Goal: Browse casually: Explore the website without a specific task or goal

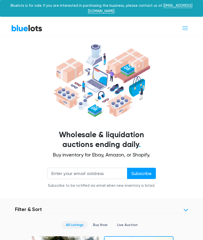
click at [187, 25] on span "Toggle navigation" at bounding box center [185, 28] width 7 height 7
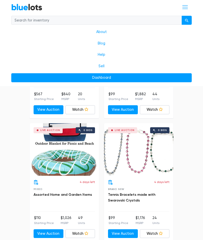
scroll to position [1926, 0]
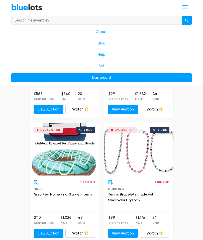
click at [75, 193] on link "Assorted Home and Garden Items" at bounding box center [63, 195] width 58 height 4
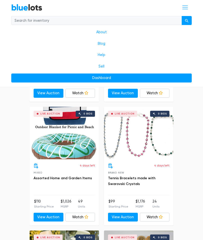
scroll to position [1942, 0]
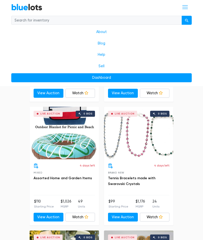
click at [138, 177] on link "Tennis Bracelets made with Swarovski Crystals" at bounding box center [131, 182] width 47 height 10
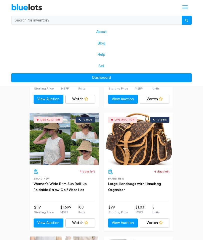
scroll to position [2309, 0]
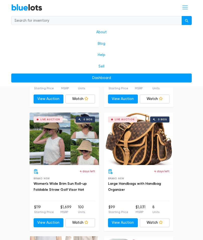
click at [143, 182] on link "Large Handbags with Handbag Organizer" at bounding box center [134, 187] width 53 height 10
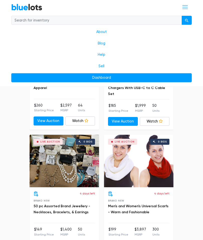
scroll to position [2535, 0]
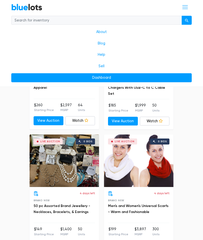
click at [70, 204] on link "50 pc Assorted Brand Jewellery - Necklaces, Bracelets, & Earrings" at bounding box center [62, 209] width 57 height 10
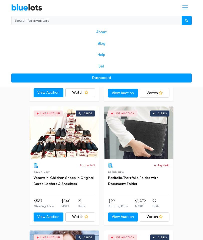
scroll to position [2812, 0]
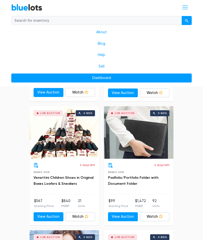
click at [67, 176] on link "Venettini Children Shoes in Original Boxes Loafers & Sneakers" at bounding box center [64, 181] width 60 height 10
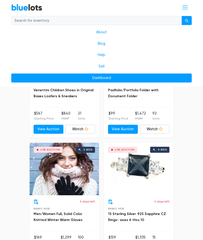
scroll to position [2904, 0]
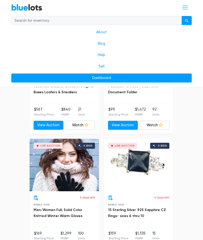
click at [142, 150] on div "Live Auction 0 bids" at bounding box center [138, 165] width 69 height 53
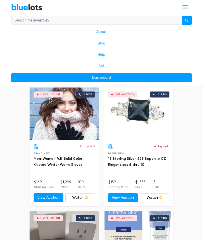
scroll to position [2955, 0]
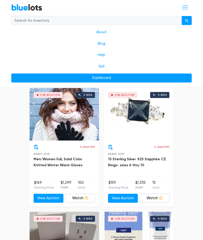
click at [65, 157] on link "Men/Women Full, Solid Color Knitted Winter Warm Gloves" at bounding box center [58, 162] width 49 height 10
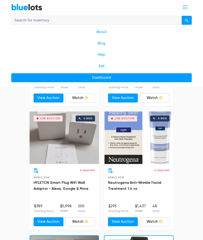
scroll to position [3055, 0]
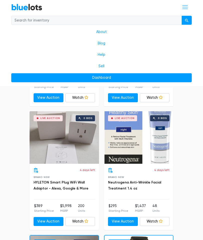
click at [156, 180] on h3 "Neutrogena Anti-Wrinkle Facial Treatment 1.4 oz" at bounding box center [138, 186] width 61 height 12
click at [131, 181] on link "Neutrogena Anti-Wrinkle Facial Treatment 1.4 oz" at bounding box center [134, 186] width 53 height 10
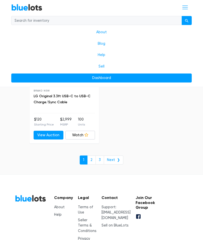
scroll to position [3382, 0]
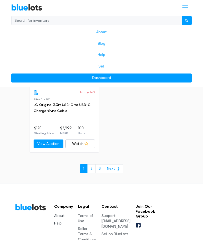
click at [115, 165] on link "Next ❯" at bounding box center [114, 169] width 20 height 9
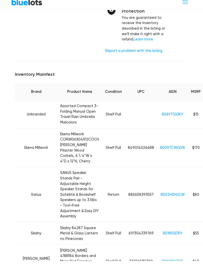
scroll to position [234, 0]
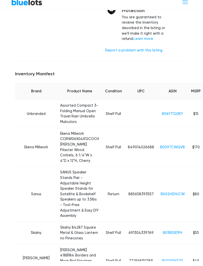
click at [160, 150] on link "B0097CWQV8" at bounding box center [172, 152] width 25 height 4
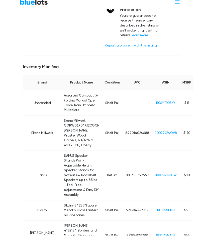
scroll to position [260, 0]
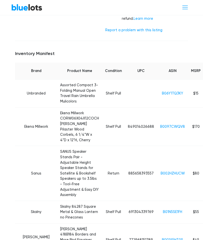
click at [113, 51] on h5 "Inventory Manifest" at bounding box center [101, 54] width 173 height 6
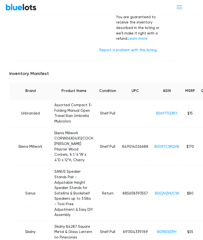
scroll to position [239, 14]
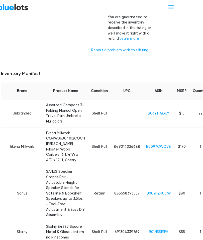
click at [146, 145] on link "B0097CWQV8" at bounding box center [158, 147] width 25 height 4
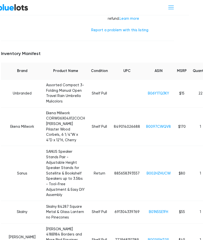
click at [148, 91] on link "B06Y1TQ3KY" at bounding box center [158, 93] width 21 height 4
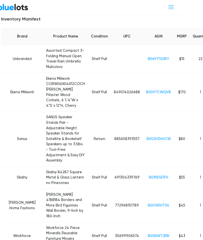
scroll to position [297, 14]
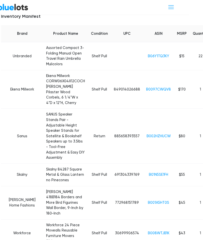
click at [147, 135] on link "B002HZHUCW" at bounding box center [159, 137] width 24 height 4
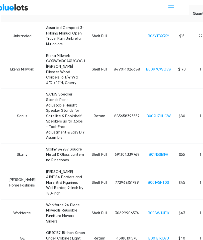
click at [148, 34] on link "B06Y1TQ3KY" at bounding box center [158, 36] width 21 height 4
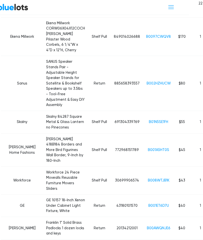
scroll to position [350, 14]
click at [149, 120] on link "B01N5SE1FH" at bounding box center [158, 122] width 19 height 4
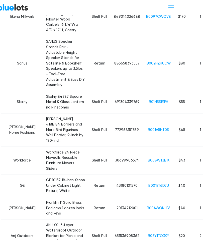
click at [148, 128] on link "B001A5HT0S" at bounding box center [158, 130] width 21 height 4
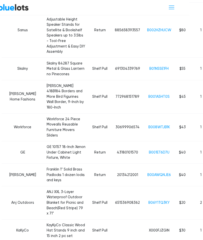
scroll to position [403, 13]
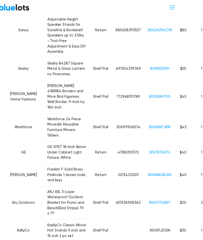
click at [149, 125] on link "B008WTJB1K" at bounding box center [160, 127] width 22 height 4
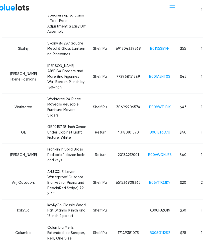
click at [150, 131] on link "B001ET6D7U" at bounding box center [160, 133] width 21 height 4
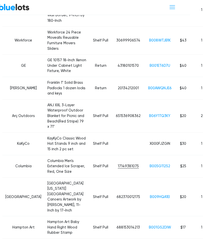
scroll to position [490, 13]
click at [148, 86] on link "B00AWQNJE6" at bounding box center [160, 88] width 24 height 4
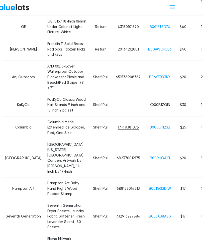
scroll to position [529, 13]
click at [150, 126] on link "B005G112S2" at bounding box center [160, 128] width 21 height 4
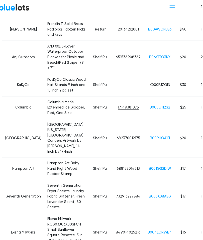
click at [150, 136] on link "B009HQA1EI" at bounding box center [160, 138] width 20 height 4
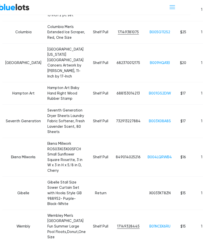
scroll to position [625, 13]
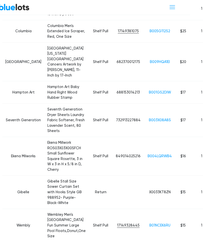
click at [149, 91] on link "B001GS2DIW" at bounding box center [160, 93] width 22 height 4
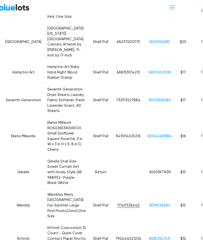
click at [149, 98] on link "B003X08A8S" at bounding box center [160, 100] width 22 height 4
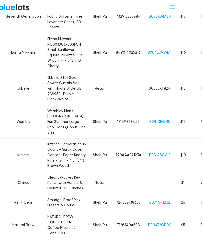
scroll to position [729, 13]
click at [149, 153] on link "B08L9SCVJF" at bounding box center [159, 155] width 21 height 4
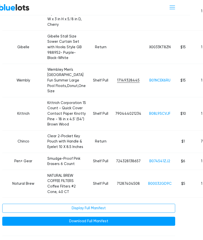
scroll to position [773, 13]
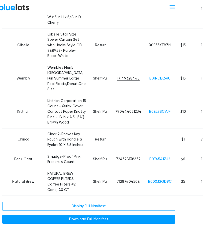
click at [148, 180] on link "B00032GD9C" at bounding box center [160, 182] width 24 height 4
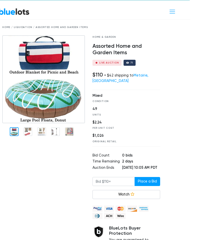
scroll to position [16, 13]
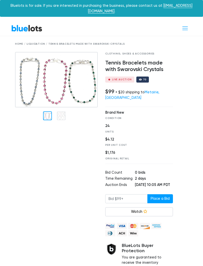
click at [73, 82] on img at bounding box center [56, 80] width 83 height 56
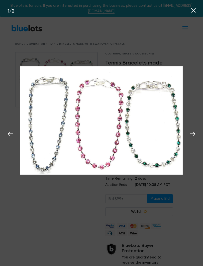
click at [195, 138] on button at bounding box center [192, 132] width 11 height 11
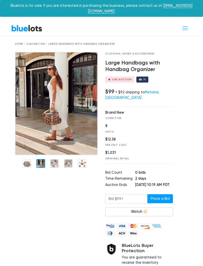
click at [43, 139] on img at bounding box center [56, 103] width 83 height 103
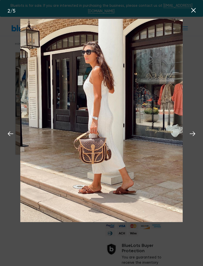
click at [191, 134] on icon at bounding box center [193, 133] width 6 height 5
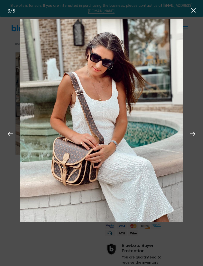
click at [192, 136] on icon at bounding box center [193, 134] width 8 height 8
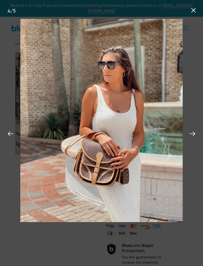
click at [194, 136] on icon at bounding box center [193, 134] width 8 height 8
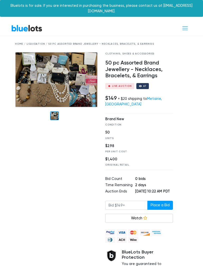
click at [81, 83] on img at bounding box center [56, 80] width 83 height 56
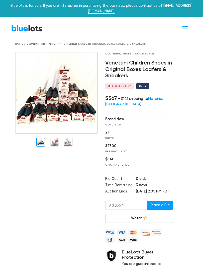
click at [80, 111] on img at bounding box center [56, 93] width 83 height 82
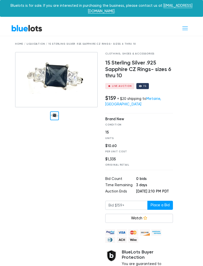
click at [71, 85] on img at bounding box center [56, 80] width 83 height 56
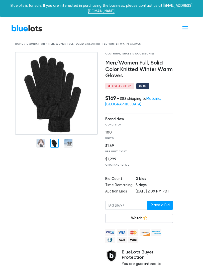
click at [56, 139] on div at bounding box center [54, 143] width 9 height 9
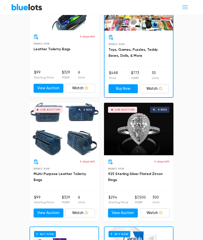
scroll to position [594, 0]
click at [151, 172] on link "925 Sterling Silver Plated Zircon Rings" at bounding box center [135, 177] width 55 height 10
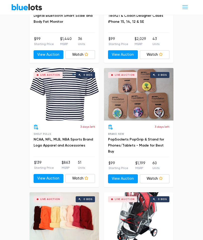
scroll to position [1374, 0]
click at [63, 138] on link "NCAA, NFL, MLB, NBA Sports Brand Logo Apparel and Accessories" at bounding box center [63, 143] width 59 height 10
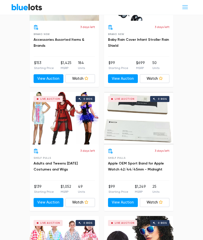
scroll to position [1599, 0]
click at [89, 198] on link "Watch" at bounding box center [80, 202] width 30 height 9
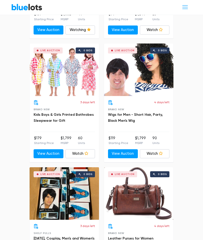
scroll to position [1772, 0]
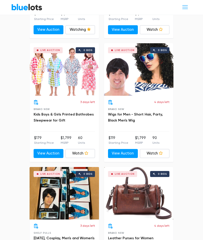
click at [67, 113] on link "Kids Boys & Girls Printed Bathrobes Sleepwear for Gift" at bounding box center [64, 118] width 60 height 10
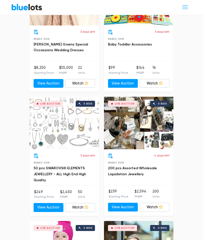
scroll to position [2091, 0]
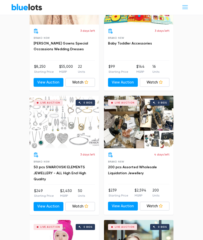
click at [72, 166] on link "50 pcs SWAROVSKI ELEMENTS JEWELLERY - ALL High End High Quality" at bounding box center [60, 174] width 52 height 16
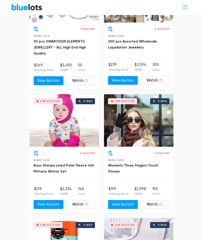
scroll to position [2217, 0]
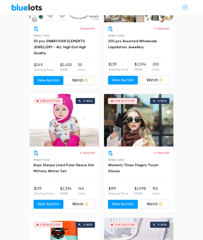
click at [148, 163] on link "Women's Three Fingers Touch Gloves" at bounding box center [133, 168] width 50 height 10
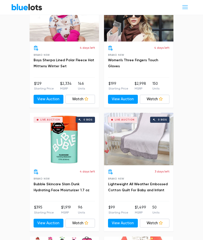
scroll to position [2323, 0]
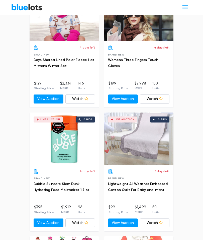
click at [159, 182] on link "Lightweight All Weather Embossed Cotton Quilt For Baby and Infant" at bounding box center [138, 187] width 60 height 10
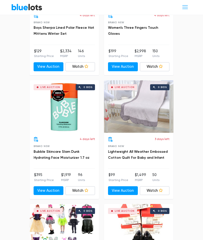
scroll to position [2355, 0]
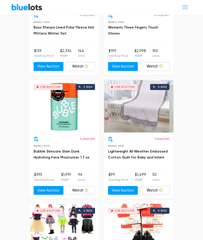
click at [63, 150] on link "Bubble Skincare Slam Dunk Hydrating Face Moisturizer 1.7 oz" at bounding box center [62, 155] width 56 height 10
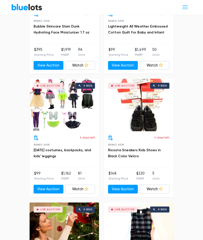
scroll to position [2481, 0]
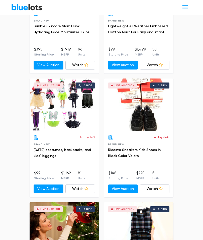
click at [86, 185] on link "Watch" at bounding box center [80, 189] width 30 height 9
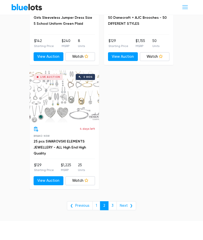
scroll to position [3111, 0]
click at [130, 202] on link "Next ❯" at bounding box center [126, 206] width 20 height 9
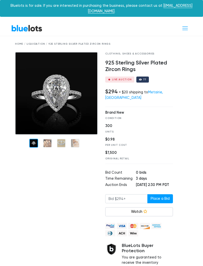
click at [48, 141] on div at bounding box center [47, 143] width 9 height 9
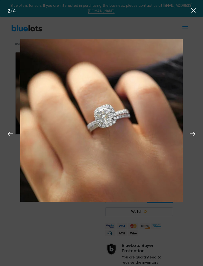
click at [194, 133] on icon at bounding box center [193, 133] width 6 height 5
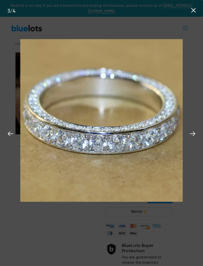
click at [191, 138] on button at bounding box center [192, 132] width 11 height 11
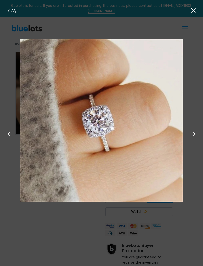
click at [192, 136] on icon at bounding box center [193, 134] width 8 height 8
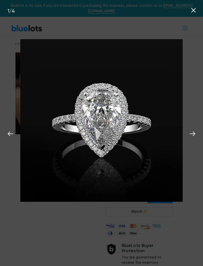
click at [194, 135] on icon at bounding box center [193, 134] width 8 height 8
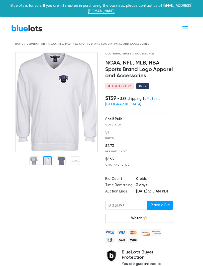
click at [46, 163] on div at bounding box center [56, 178] width 90 height 252
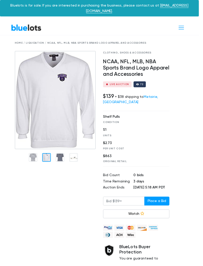
click at [61, 152] on img at bounding box center [56, 102] width 83 height 100
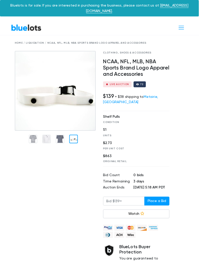
click at [76, 175] on div at bounding box center [56, 178] width 90 height 252
click at [33, 133] on img at bounding box center [56, 92] width 83 height 81
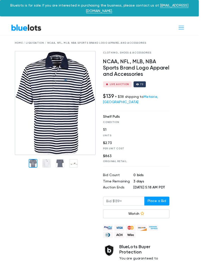
click at [198, 11] on div "Bluelots is for sale. If you are interested in purchasing the business, please …" at bounding box center [101, 8] width 203 height 17
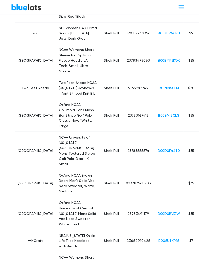
scroll to position [383, 0]
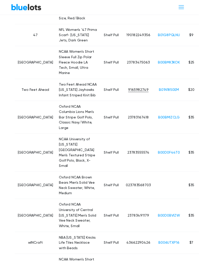
click at [161, 66] on link "B00BMK3KOK" at bounding box center [172, 64] width 23 height 4
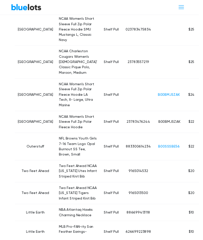
scroll to position [661, 0]
click at [161, 99] on link "B00BMJSZAK" at bounding box center [172, 97] width 23 height 4
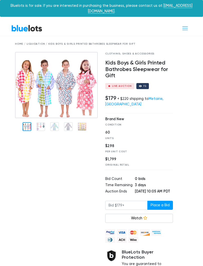
click at [44, 122] on div at bounding box center [40, 126] width 9 height 9
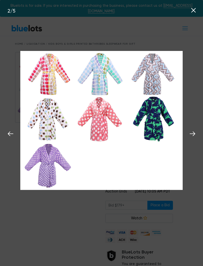
click at [191, 136] on icon at bounding box center [193, 134] width 8 height 8
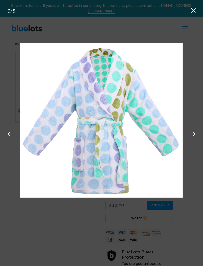
click at [193, 137] on icon at bounding box center [193, 134] width 8 height 8
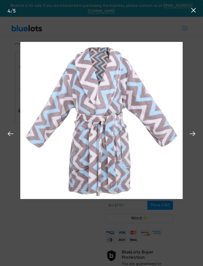
click at [192, 137] on icon at bounding box center [193, 134] width 8 height 8
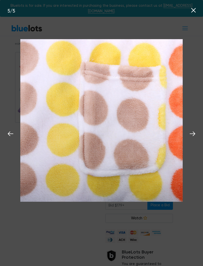
click at [192, 136] on icon at bounding box center [193, 134] width 8 height 8
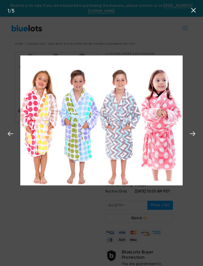
click at [193, 135] on icon at bounding box center [193, 134] width 8 height 8
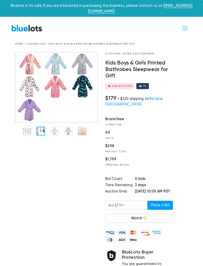
click at [194, 11] on div "Bluelots is for sale. If you are interested in purchasing the business, please …" at bounding box center [101, 8] width 203 height 17
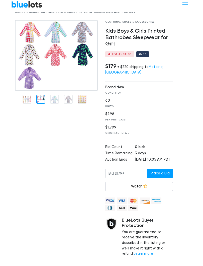
scroll to position [24, 0]
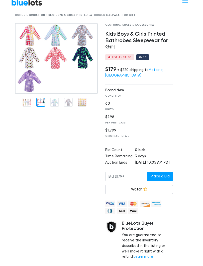
click at [146, 190] on link "Watch" at bounding box center [139, 194] width 68 height 9
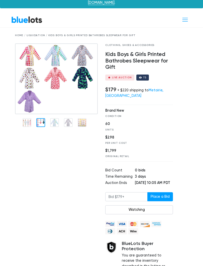
scroll to position [0, 0]
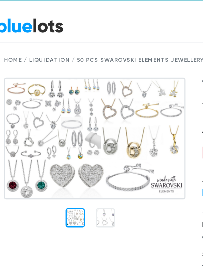
click at [57, 111] on div at bounding box center [61, 115] width 9 height 9
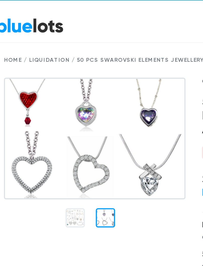
click at [67, 107] on div at bounding box center [56, 115] width 83 height 16
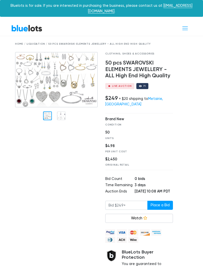
click at [47, 111] on div at bounding box center [47, 115] width 9 height 9
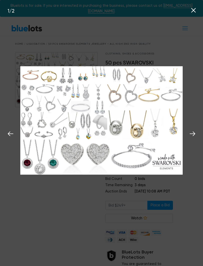
click at [189, 136] on icon at bounding box center [193, 134] width 8 height 8
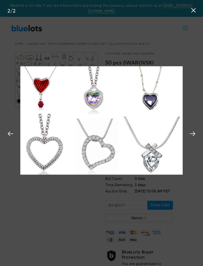
click at [193, 134] on icon at bounding box center [193, 133] width 6 height 5
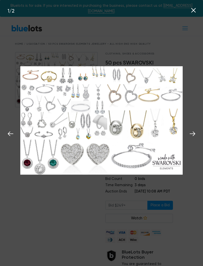
click at [191, 135] on icon at bounding box center [193, 134] width 8 height 8
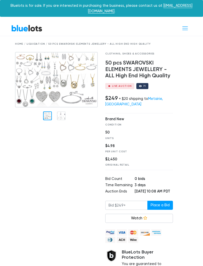
click at [193, 10] on div "Bluelots is for sale. If you are interested in purchasing the business, please …" at bounding box center [101, 8] width 203 height 17
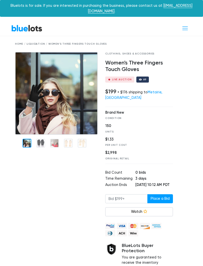
click at [70, 135] on img at bounding box center [56, 93] width 83 height 83
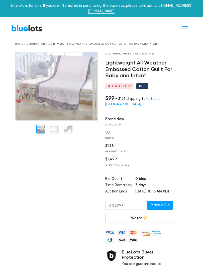
click at [55, 125] on div at bounding box center [56, 178] width 90 height 252
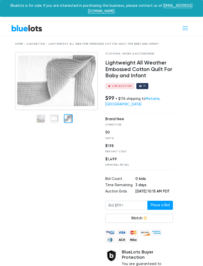
click at [71, 119] on div at bounding box center [56, 118] width 83 height 16
click at [44, 110] on img at bounding box center [56, 81] width 83 height 58
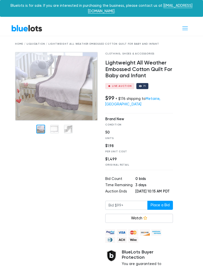
click at [192, 10] on div "Bluelots is for sale. If you are interested in purchasing the business, please …" at bounding box center [101, 8] width 203 height 17
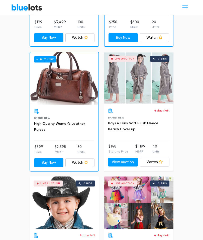
scroll to position [269, 0]
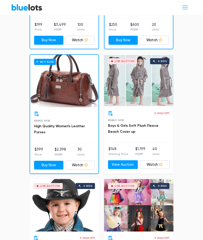
click at [158, 124] on link "Boys & Girls Soft Plush Fleece Beach Cover up" at bounding box center [133, 129] width 50 height 10
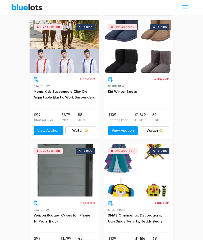
scroll to position [793, 0]
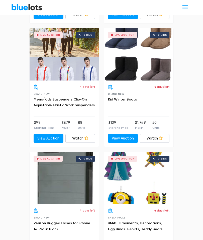
click at [123, 98] on link "Kid Winter Boots" at bounding box center [122, 100] width 29 height 4
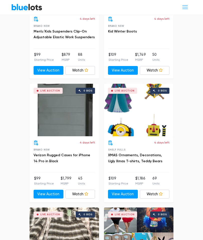
scroll to position [861, 0]
click at [144, 153] on link "XMAS Ornaments, Decorations, Ugly Xmas T-shirts, Teddy Bears" at bounding box center [135, 158] width 54 height 10
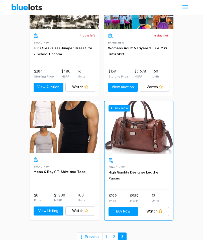
scroll to position [1092, 0]
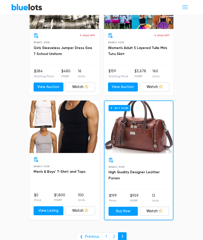
click at [75, 170] on link "Men's & Boys' T-Shirt and Tops" at bounding box center [60, 172] width 52 height 4
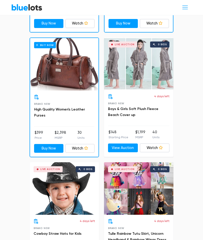
scroll to position [321, 0]
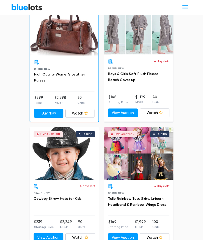
click at [151, 197] on link "Tulle Rainbow Tutu Skirt, Unicorn Headband & Rainbow Wings Dress" at bounding box center [137, 202] width 58 height 10
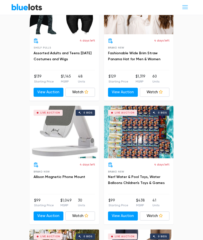
scroll to position [591, 0]
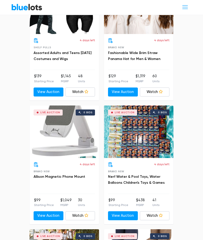
click at [143, 175] on link "Nerf Water & Pool Toys, Water Balloons Children's Toys & Games" at bounding box center [136, 180] width 57 height 10
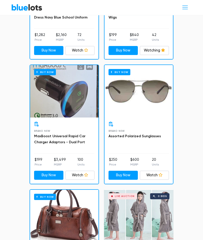
scroll to position [134, 0]
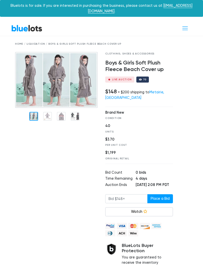
click at [64, 108] on img at bounding box center [56, 80] width 83 height 56
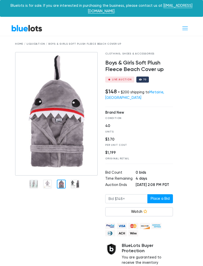
click at [194, 11] on div "Bluelots is for sale. If you are interested in purchasing the business, please …" at bounding box center [101, 8] width 203 height 17
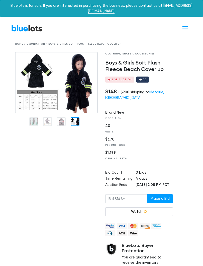
click at [76, 179] on div at bounding box center [56, 174] width 90 height 245
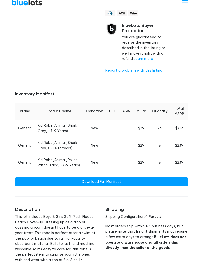
scroll to position [227, 0]
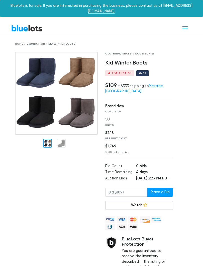
click at [46, 141] on div at bounding box center [47, 143] width 9 height 9
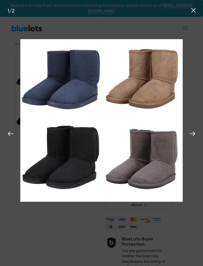
click at [194, 136] on icon at bounding box center [193, 134] width 8 height 8
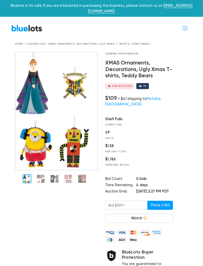
click at [38, 177] on div at bounding box center [56, 178] width 90 height 252
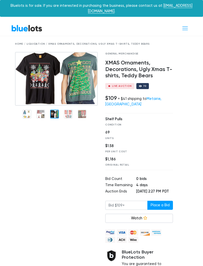
click at [57, 166] on div at bounding box center [56, 178] width 90 height 252
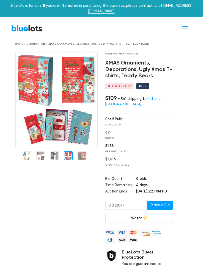
click at [70, 109] on img at bounding box center [56, 99] width 83 height 95
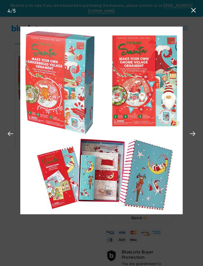
click at [195, 131] on icon at bounding box center [193, 134] width 8 height 8
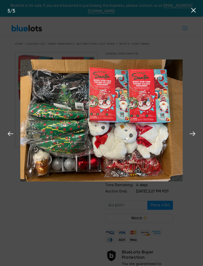
click at [191, 134] on icon at bounding box center [193, 133] width 6 height 5
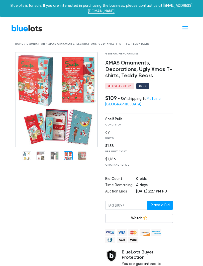
click at [190, 141] on div at bounding box center [184, 178] width 15 height 252
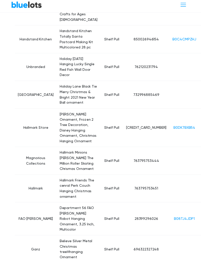
scroll to position [653, 0]
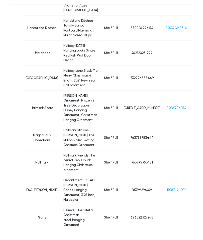
scroll to position [664, 0]
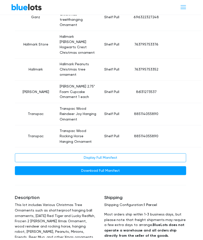
scroll to position [889, 0]
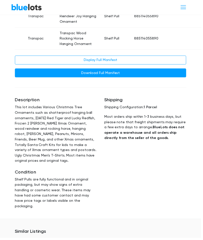
scroll to position [988, 0]
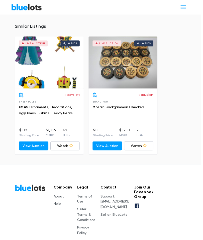
scroll to position [1196, 0]
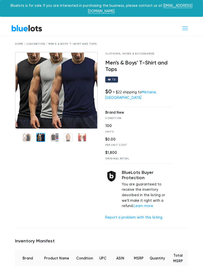
click at [45, 140] on div at bounding box center [56, 138] width 90 height 172
click at [62, 133] on div at bounding box center [56, 137] width 83 height 16
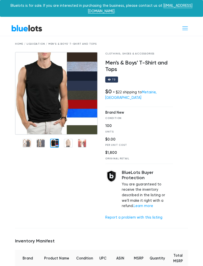
click at [57, 139] on div at bounding box center [54, 143] width 9 height 9
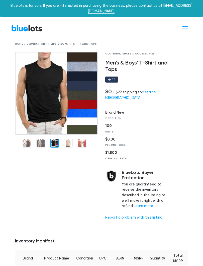
click at [69, 140] on div at bounding box center [68, 143] width 9 height 9
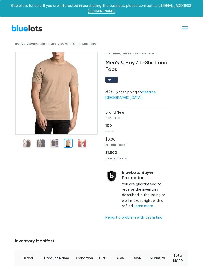
click at [82, 142] on div at bounding box center [56, 138] width 90 height 172
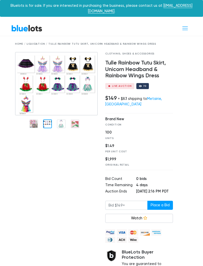
click at [48, 129] on div at bounding box center [56, 178] width 90 height 252
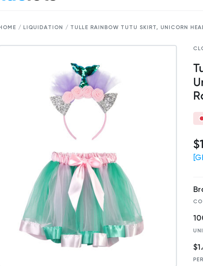
click at [47, 89] on img at bounding box center [56, 103] width 83 height 103
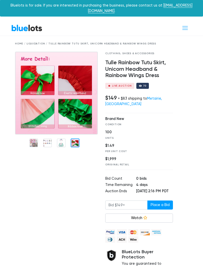
click at [78, 161] on div at bounding box center [56, 178] width 90 height 252
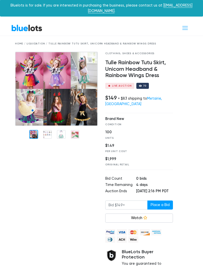
click at [36, 138] on div at bounding box center [56, 178] width 90 height 252
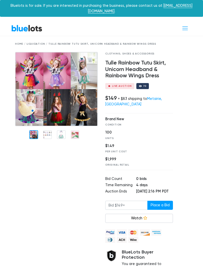
click at [34, 71] on img at bounding box center [56, 89] width 83 height 74
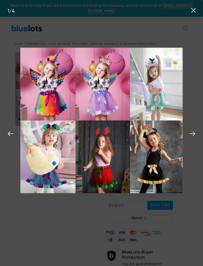
click at [192, 135] on icon at bounding box center [193, 134] width 8 height 8
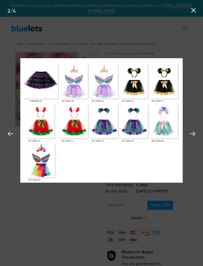
click at [195, 137] on icon at bounding box center [193, 134] width 8 height 8
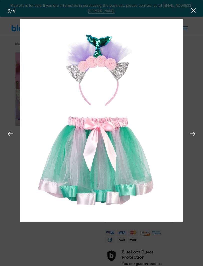
click at [192, 133] on icon at bounding box center [193, 134] width 8 height 8
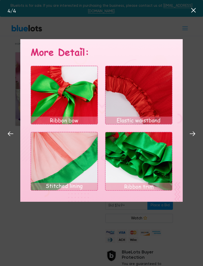
click at [195, 133] on icon at bounding box center [193, 134] width 8 height 8
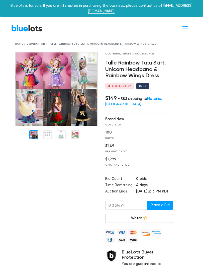
click at [149, 218] on link "Watch" at bounding box center [139, 217] width 68 height 9
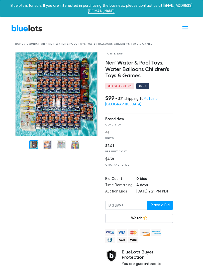
click at [48, 136] on img at bounding box center [56, 94] width 83 height 84
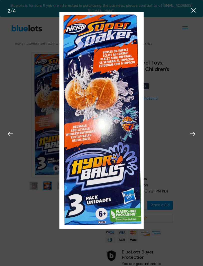
click at [189, 134] on icon at bounding box center [193, 134] width 8 height 8
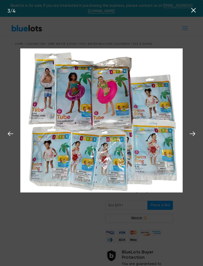
click at [191, 138] on button at bounding box center [192, 132] width 11 height 11
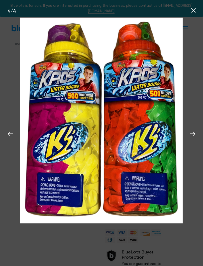
click at [196, 137] on button at bounding box center [192, 132] width 11 height 11
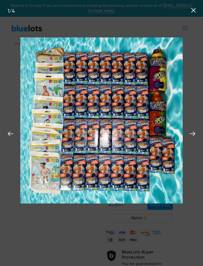
click at [197, 136] on button at bounding box center [192, 132] width 11 height 11
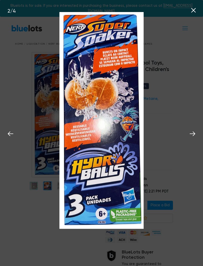
click at [194, 136] on icon at bounding box center [193, 134] width 8 height 8
